Goal: Transaction & Acquisition: Download file/media

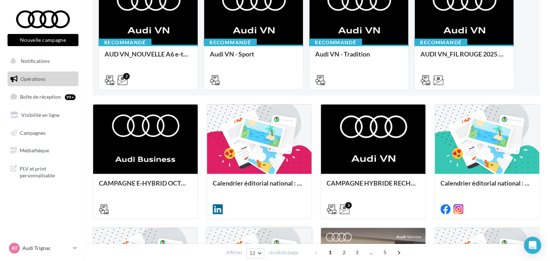
scroll to position [143, 0]
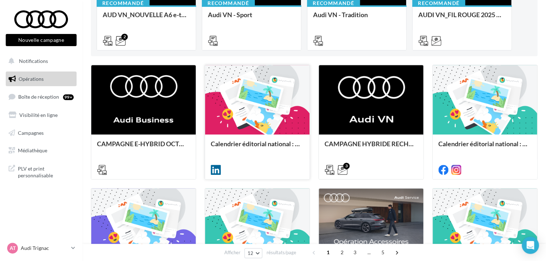
click at [256, 160] on div at bounding box center [257, 169] width 104 height 20
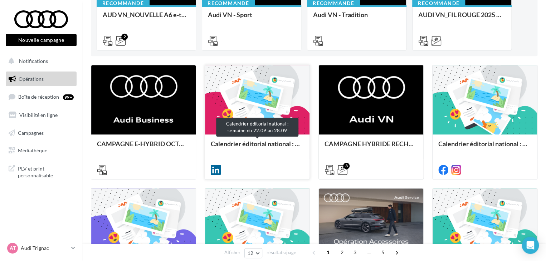
click at [259, 149] on div "Calendrier éditorial national : semaine du 22.09 au 28.09" at bounding box center [257, 147] width 93 height 14
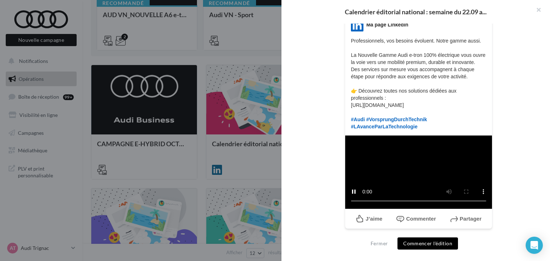
scroll to position [233, 0]
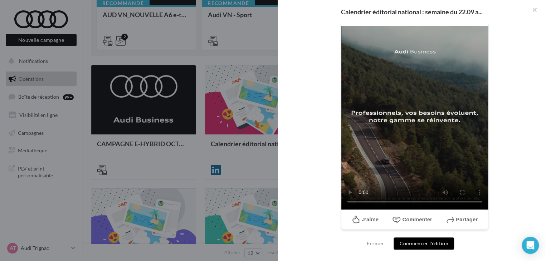
click at [204, 181] on div at bounding box center [273, 130] width 546 height 261
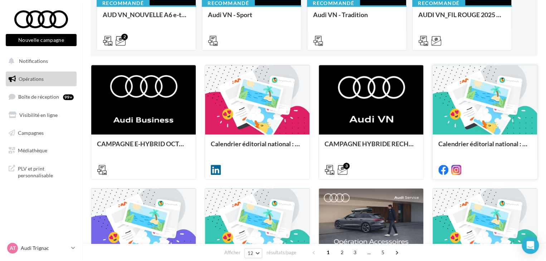
click at [481, 161] on div at bounding box center [485, 169] width 104 height 20
click at [481, 153] on div "Calendrier éditorial national : semaine du 15.09 au 21.09" at bounding box center [484, 147] width 93 height 14
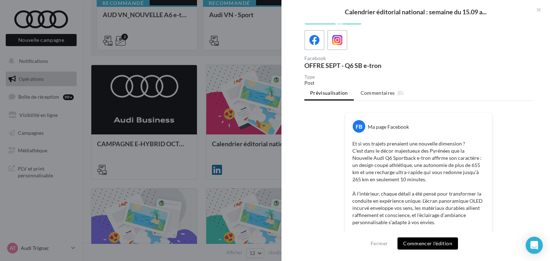
scroll to position [107, 0]
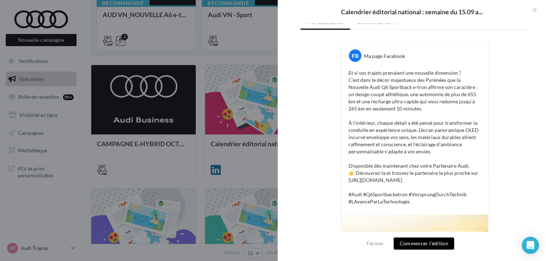
click at [207, 117] on div at bounding box center [273, 130] width 546 height 261
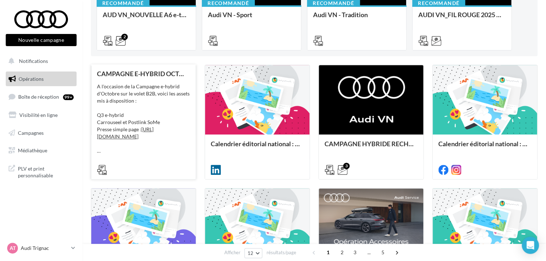
click at [128, 156] on div "CAMPAGNE E-HYBRID OCTOBRE B2B A l'occasion de la Campagne e-hybrid d'Octobre su…" at bounding box center [143, 121] width 93 height 103
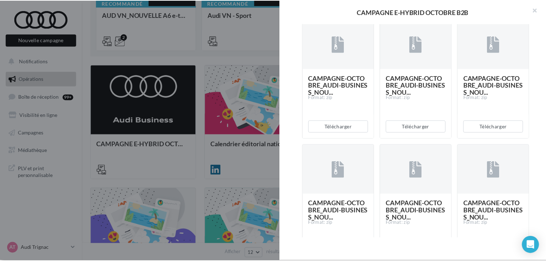
scroll to position [286, 0]
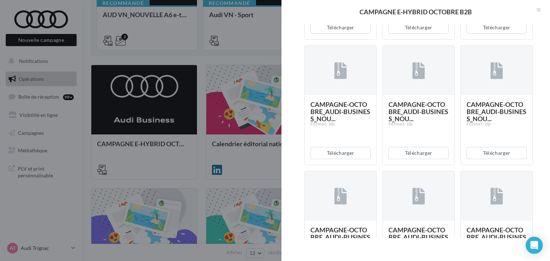
click at [233, 165] on div at bounding box center [275, 130] width 550 height 261
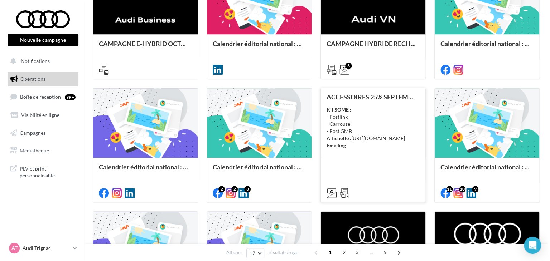
scroll to position [250, 0]
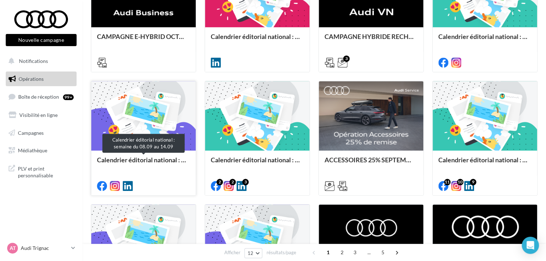
click at [150, 166] on div "Calendrier éditorial national : semaine du 08.09 au 14.09" at bounding box center [143, 163] width 93 height 14
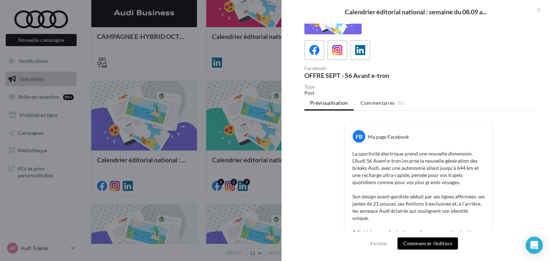
scroll to position [0, 0]
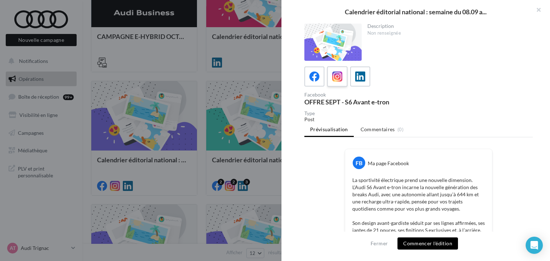
click at [329, 73] on label at bounding box center [337, 76] width 20 height 20
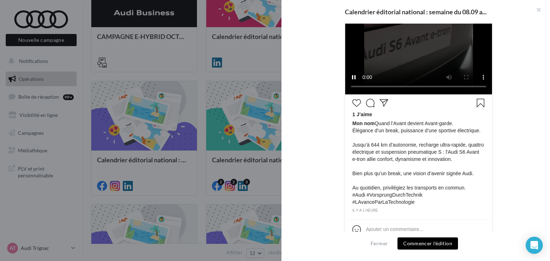
scroll to position [280, 0]
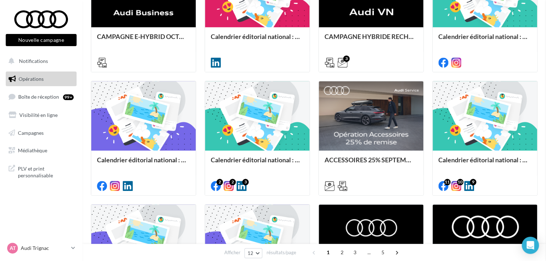
drag, startPoint x: 221, startPoint y: 163, endPoint x: 248, endPoint y: 163, distance: 26.8
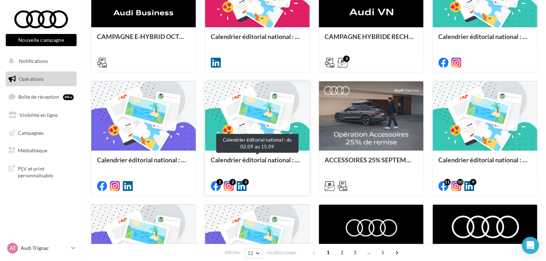
click at [277, 165] on div "Calendrier éditorial national : du 02.09 au 15.09" at bounding box center [257, 163] width 93 height 14
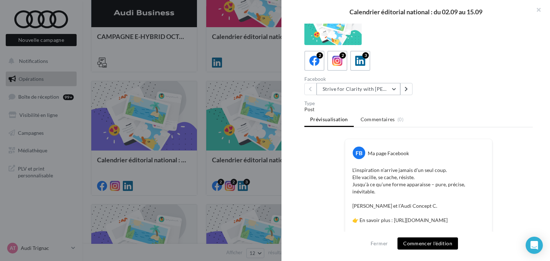
scroll to position [2, 0]
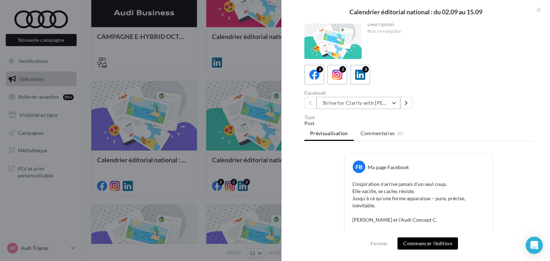
click at [371, 100] on button "Strive for Clarity with Harris Dickinson | Gallery 3" at bounding box center [358, 103] width 84 height 12
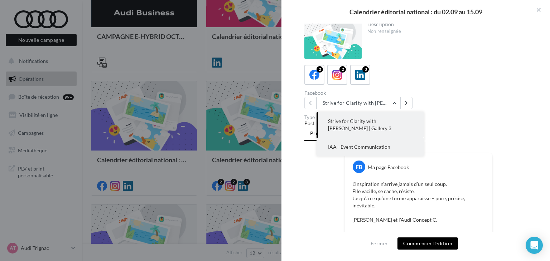
click at [376, 142] on button "IAA - Event Communication" at bounding box center [369, 147] width 107 height 19
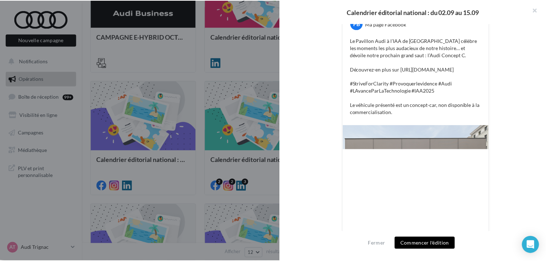
scroll to position [52, 0]
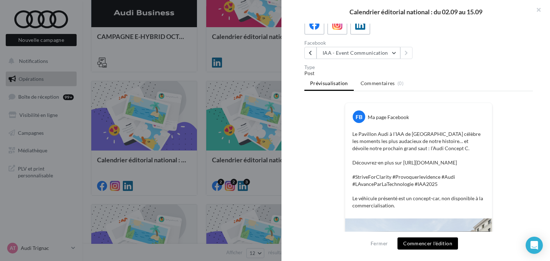
click at [234, 180] on div at bounding box center [275, 130] width 550 height 261
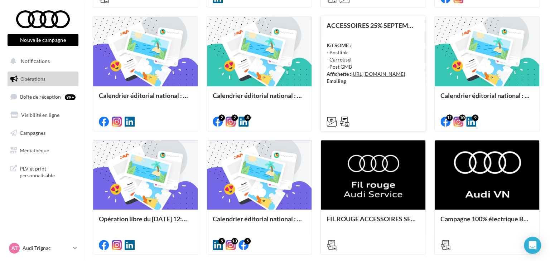
scroll to position [358, 0]
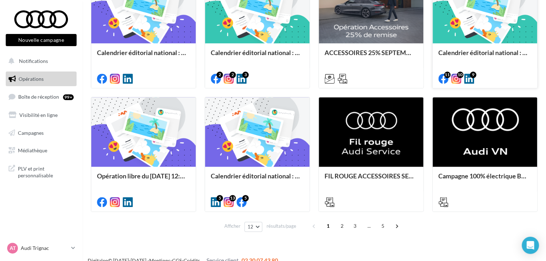
click at [495, 65] on div "Calendrier éditorial national : du 02.09 au 09.09" at bounding box center [484, 65] width 93 height 33
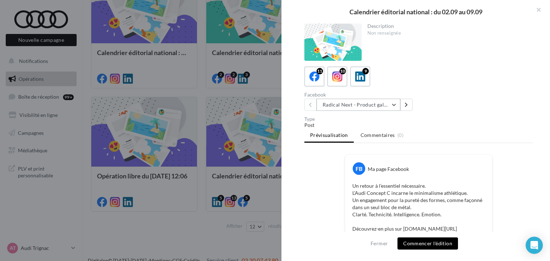
click at [371, 102] on button "Radical Next - Product gallery" at bounding box center [358, 105] width 84 height 12
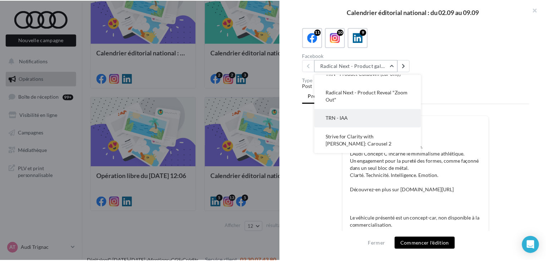
scroll to position [0, 0]
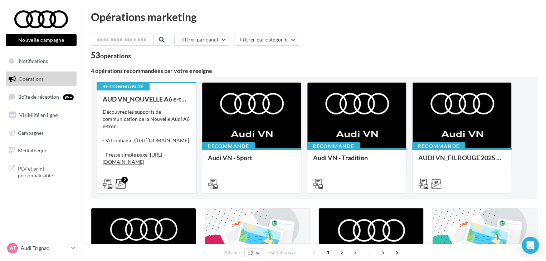
click at [157, 182] on div "2" at bounding box center [146, 183] width 87 height 9
click at [159, 174] on div "2" at bounding box center [146, 183] width 99 height 20
click at [167, 123] on div "Découvrez les supports de communication de la Nouvelle Audi A6 e-tron. - Vitrop…" at bounding box center [146, 144] width 87 height 72
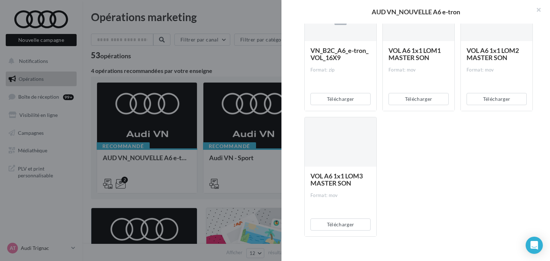
scroll to position [776, 0]
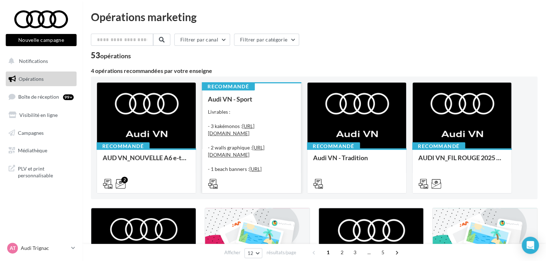
click at [280, 182] on div at bounding box center [251, 183] width 87 height 9
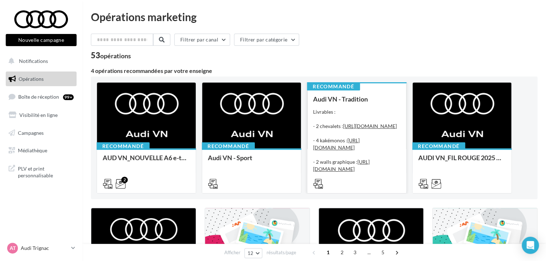
click at [378, 111] on div "Livrables : - 2 chevalets : https://audi.get-it-solutions.com/accueil/10246-.ht…" at bounding box center [356, 144] width 87 height 72
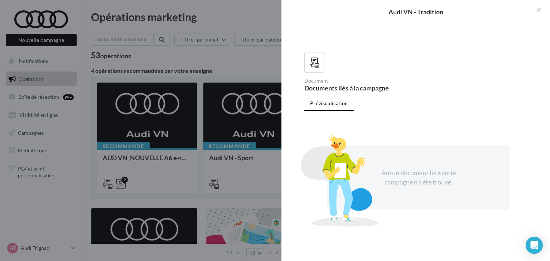
scroll to position [150, 0]
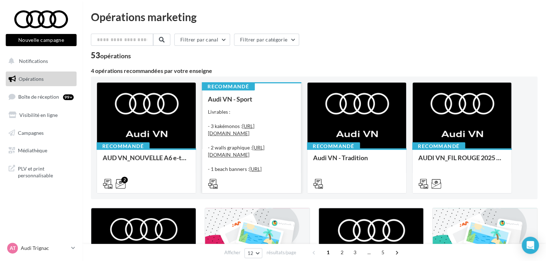
click at [276, 108] on div "Livrables : - 3 kakémonos : https://audi.get-it-solutions.com/accueil/10247-.ht…" at bounding box center [251, 144] width 87 height 72
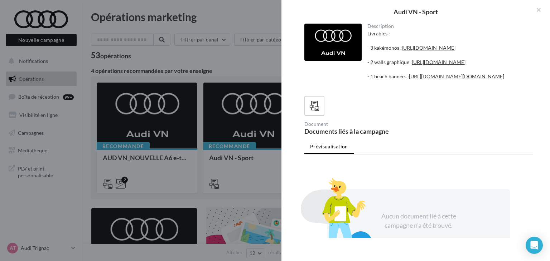
scroll to position [122, 0]
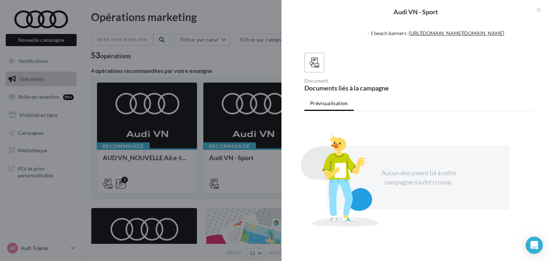
drag, startPoint x: 214, startPoint y: 70, endPoint x: 219, endPoint y: 70, distance: 4.7
click at [215, 70] on div at bounding box center [275, 130] width 550 height 261
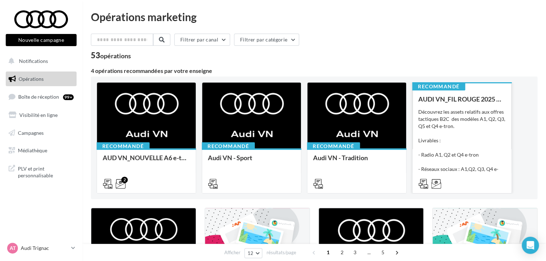
click at [481, 142] on div "Découvrez les assets relatifs aux offres tactiques B2C des modèles A1, Q2, Q3, …" at bounding box center [461, 144] width 87 height 72
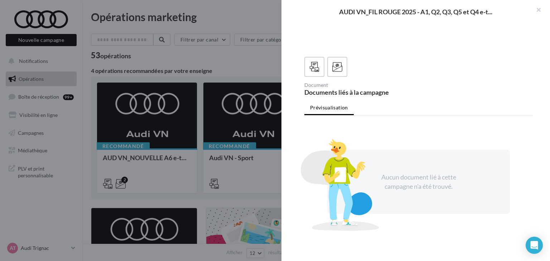
scroll to position [179, 0]
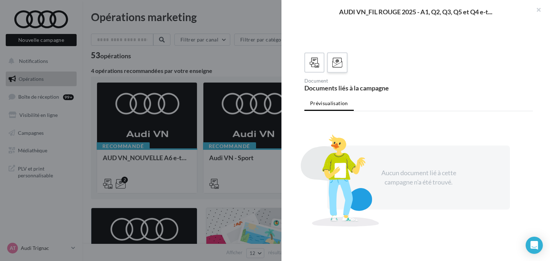
click at [337, 68] on span at bounding box center [337, 63] width 10 height 11
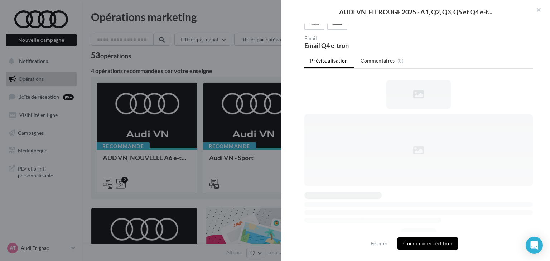
scroll to position [159, 0]
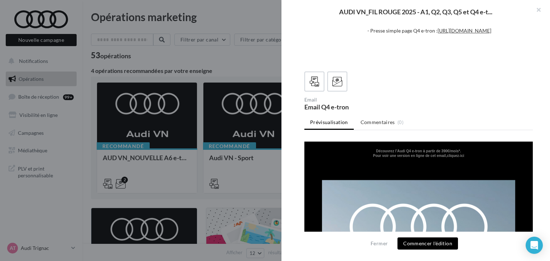
click at [196, 69] on div at bounding box center [275, 130] width 550 height 261
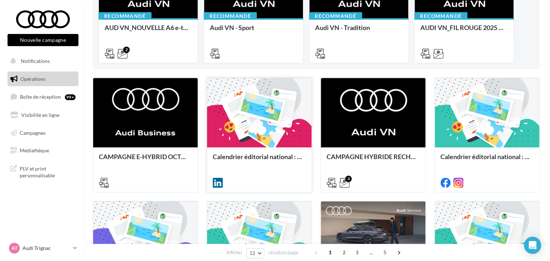
scroll to position [143, 0]
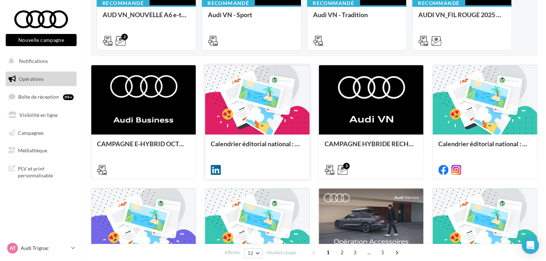
click at [247, 156] on div "Calendrier éditorial national : semaine du 22.09 au 28.09" at bounding box center [257, 156] width 93 height 33
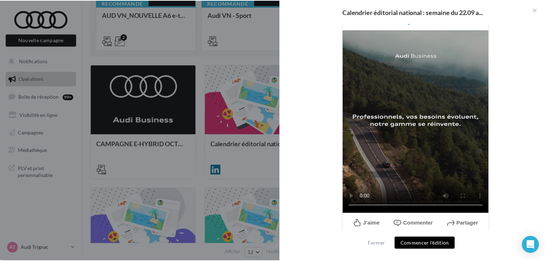
scroll to position [233, 0]
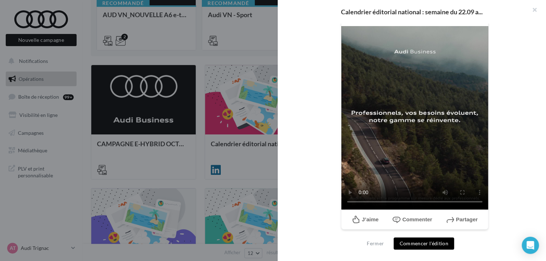
click at [267, 57] on div at bounding box center [273, 130] width 546 height 261
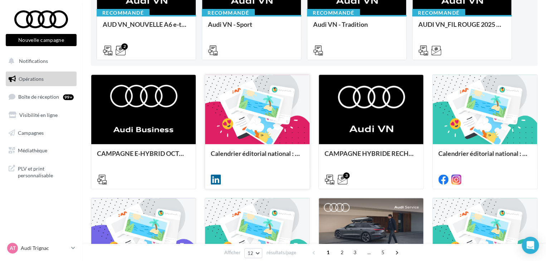
scroll to position [0, 0]
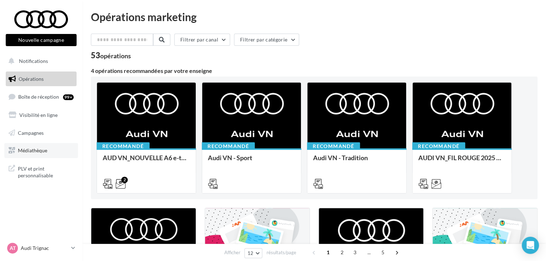
click at [42, 146] on link "Médiathèque" at bounding box center [41, 150] width 74 height 15
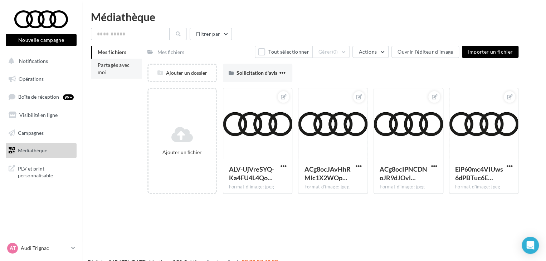
click at [133, 71] on li "Partagés avec moi" at bounding box center [116, 69] width 51 height 20
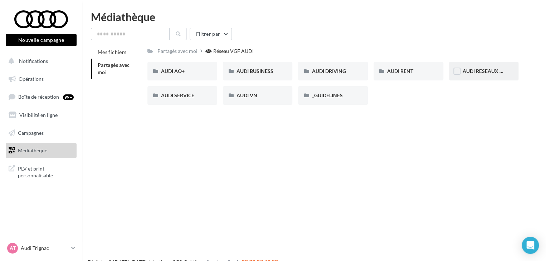
click at [467, 69] on span "AUDI RESEAUX SOCIAUX" at bounding box center [492, 71] width 59 height 6
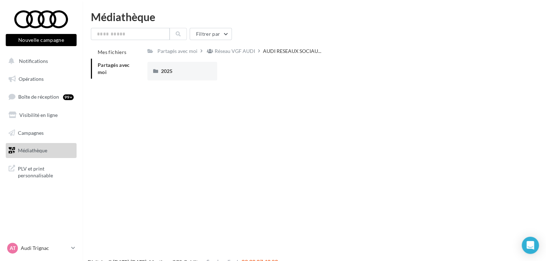
click at [160, 61] on div "Partagés avec moi Réseau VGF AUDI AUDI RESEAUX SOCIAU... Rs Partagé par Réseau …" at bounding box center [332, 66] width 371 height 40
click at [176, 68] on div "2025" at bounding box center [182, 71] width 43 height 7
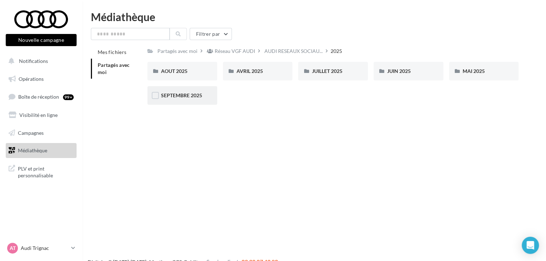
click at [187, 92] on div "SEPTEMBRE 2025" at bounding box center [182, 95] width 70 height 19
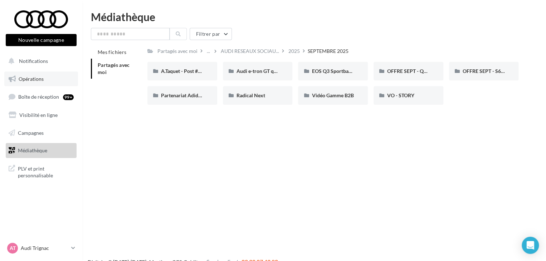
click at [43, 80] on span "Opérations" at bounding box center [31, 79] width 25 height 6
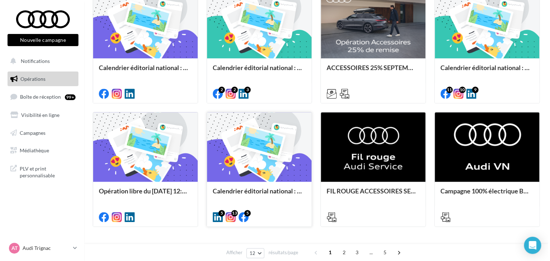
scroll to position [368, 0]
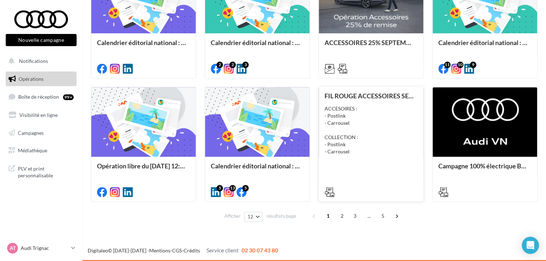
click at [381, 181] on div at bounding box center [371, 191] width 104 height 20
click at [381, 171] on div "FIL ROUGE ACCESSOIRES SEPTEMBRE - AUDI SERVICE ACCESOIRES : - Postlink - Carrou…" at bounding box center [370, 143] width 93 height 103
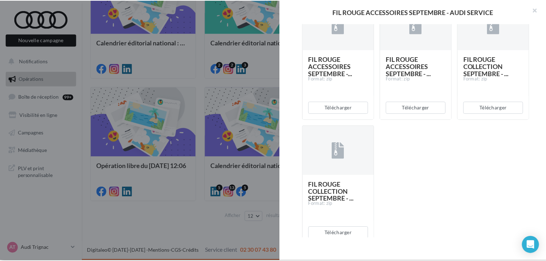
scroll to position [162, 0]
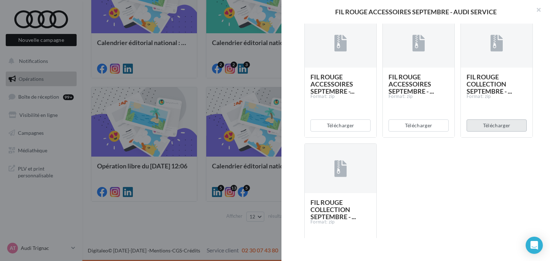
click at [486, 123] on button "Télécharger" at bounding box center [496, 125] width 60 height 12
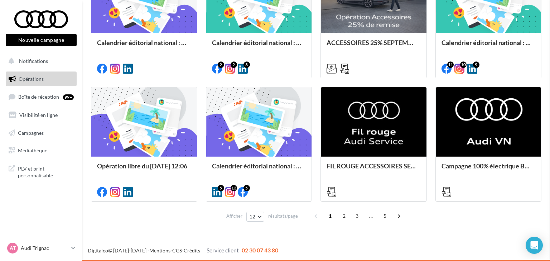
drag, startPoint x: 84, startPoint y: 224, endPoint x: 63, endPoint y: 255, distance: 36.8
click at [91, 230] on div "FIL ROUGE ACCESSOIRES SEPTEMBRE - AUDI SERVICE Description ACCESOIRES : - Postl…" at bounding box center [316, 230] width 450 height 0
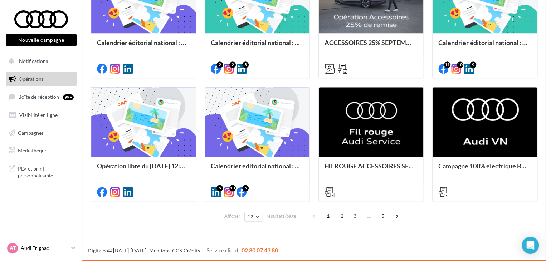
click at [67, 247] on p "Audi Trignac" at bounding box center [45, 248] width 48 height 7
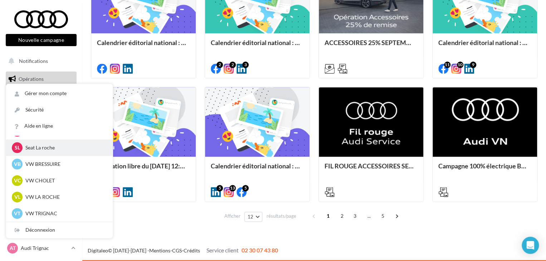
scroll to position [165, 0]
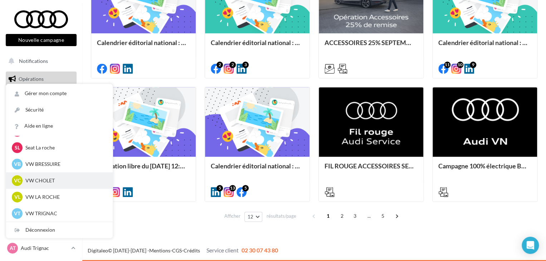
click at [51, 183] on p "VW CHOLET" at bounding box center [64, 180] width 79 height 7
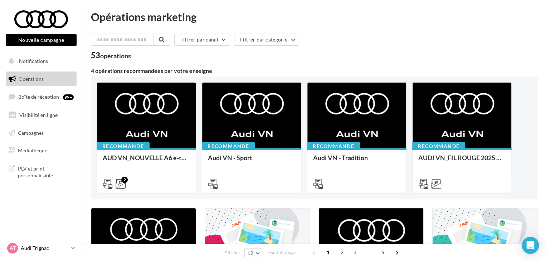
click at [60, 245] on p "Audi Trignac" at bounding box center [45, 248] width 48 height 7
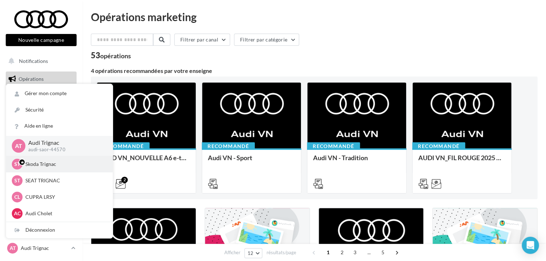
click at [53, 169] on div "ST Skoda Trignac sk-trig-lcou" at bounding box center [59, 164] width 95 height 11
